Goal: Check status: Check status

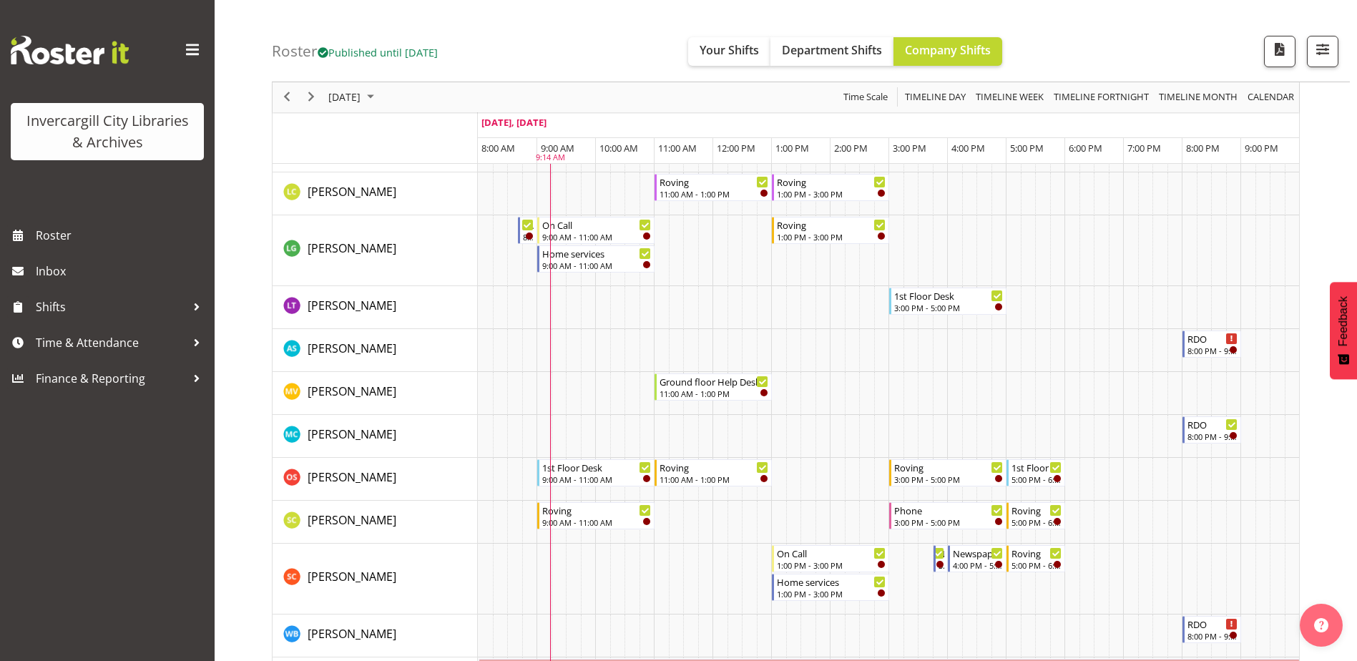
scroll to position [368, 0]
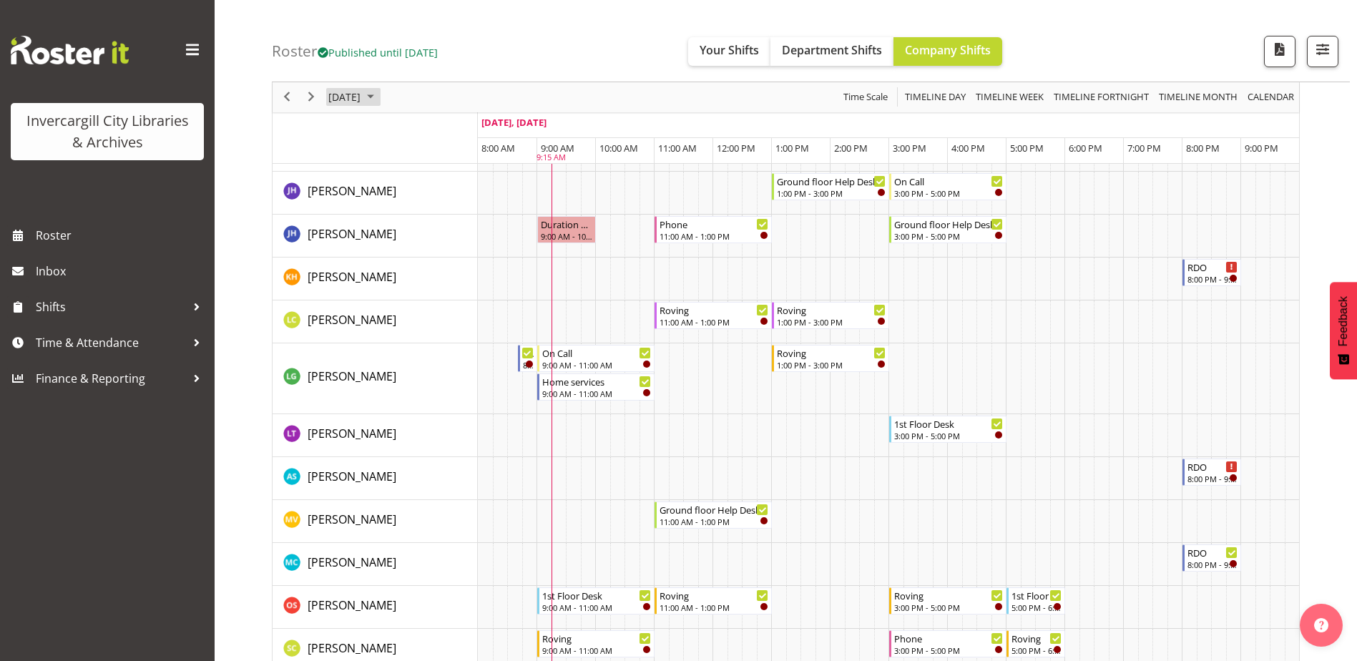
click at [362, 103] on span "[DATE]" at bounding box center [344, 98] width 35 height 18
click at [349, 233] on span "12" at bounding box center [343, 230] width 21 height 21
